Goal: Task Accomplishment & Management: Manage account settings

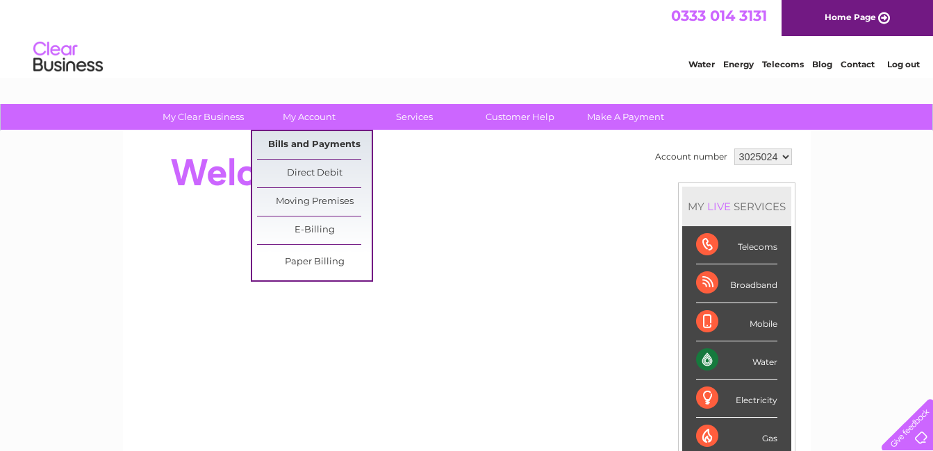
click at [303, 142] on link "Bills and Payments" at bounding box center [314, 145] width 115 height 28
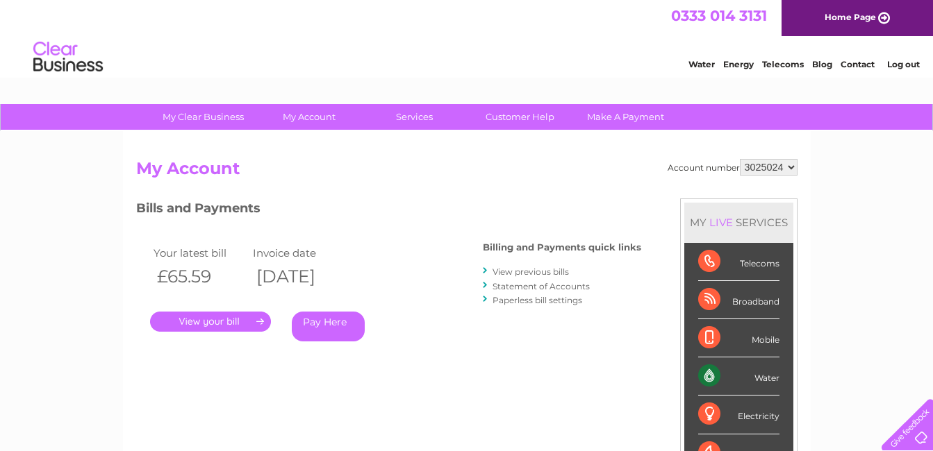
click at [258, 321] on link "." at bounding box center [210, 322] width 121 height 20
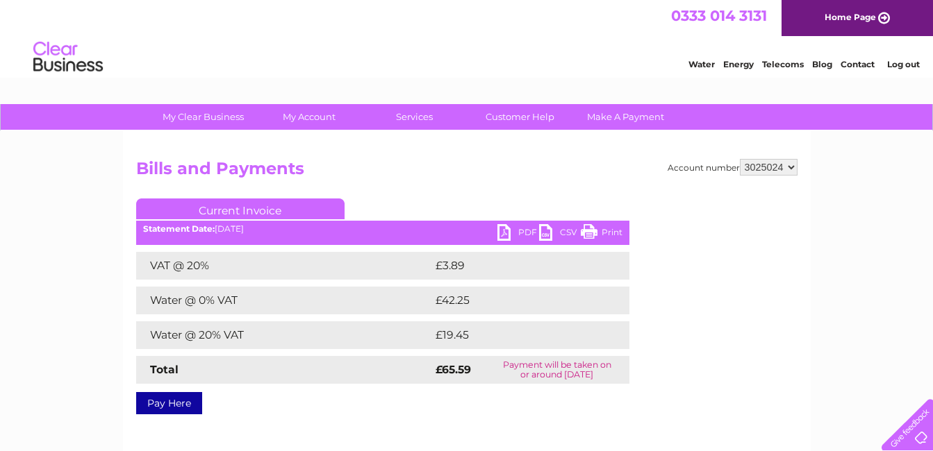
click at [531, 233] on link "PDF" at bounding box center [518, 234] width 42 height 20
